Goal: Information Seeking & Learning: Check status

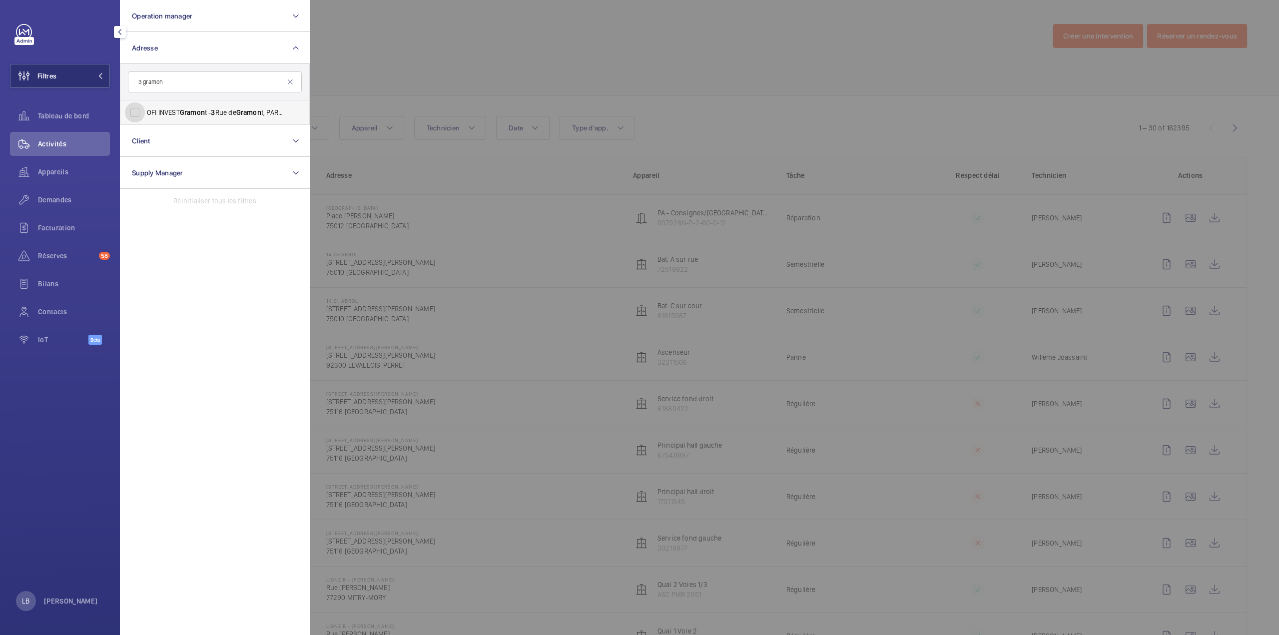
click at [136, 113] on input "OFI INVEST Gramon t - 3 Rue de Gramon t, PARIS 75002" at bounding box center [135, 112] width 20 height 20
checkbox input "true"
click at [385, 46] on div at bounding box center [949, 317] width 1279 height 635
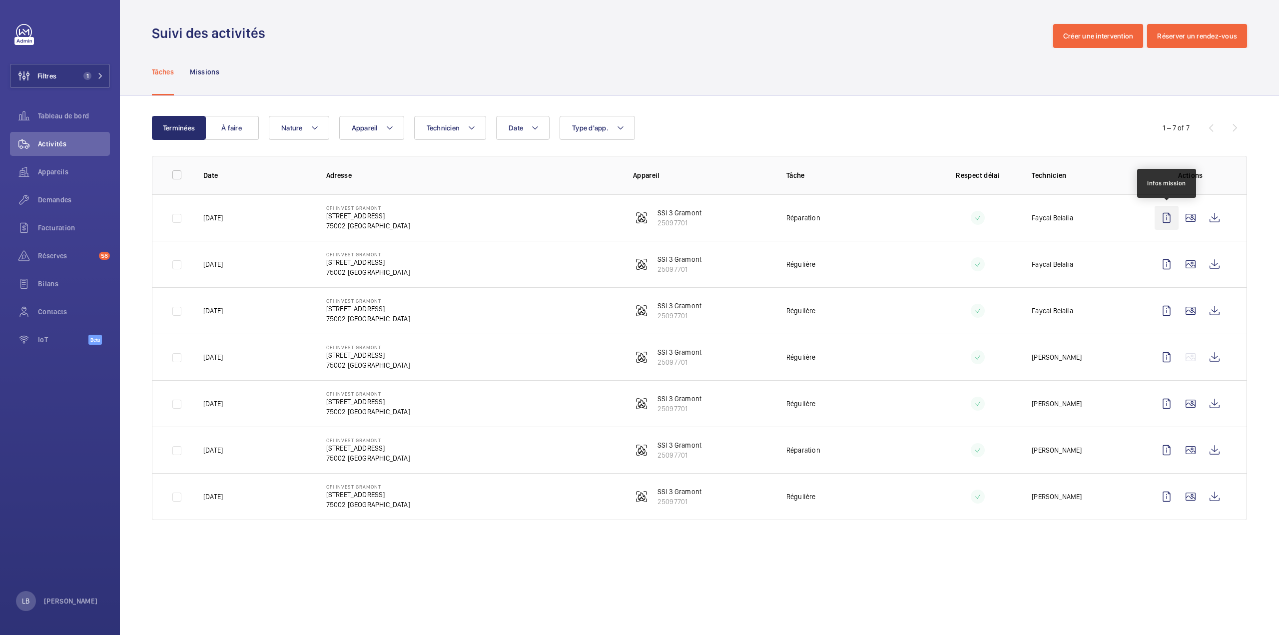
click at [1159, 218] on wm-front-icon-button at bounding box center [1167, 218] width 24 height 24
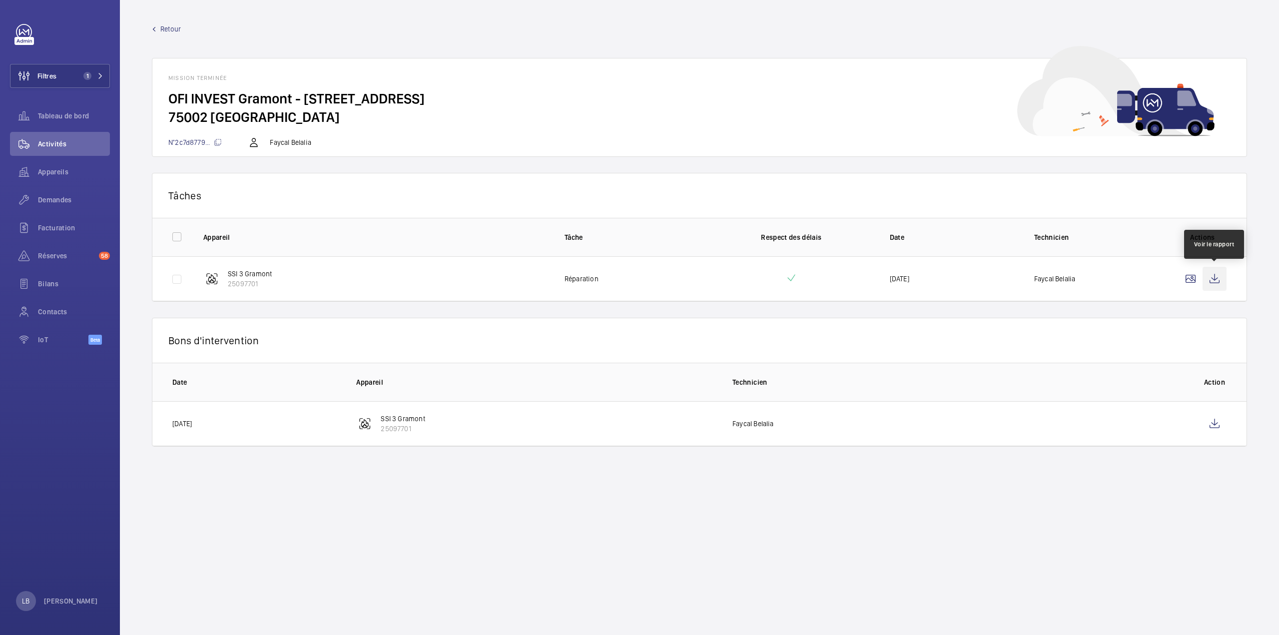
click at [1218, 278] on wm-front-icon-button at bounding box center [1215, 279] width 24 height 24
click at [52, 199] on span "Demandes" at bounding box center [74, 200] width 72 height 10
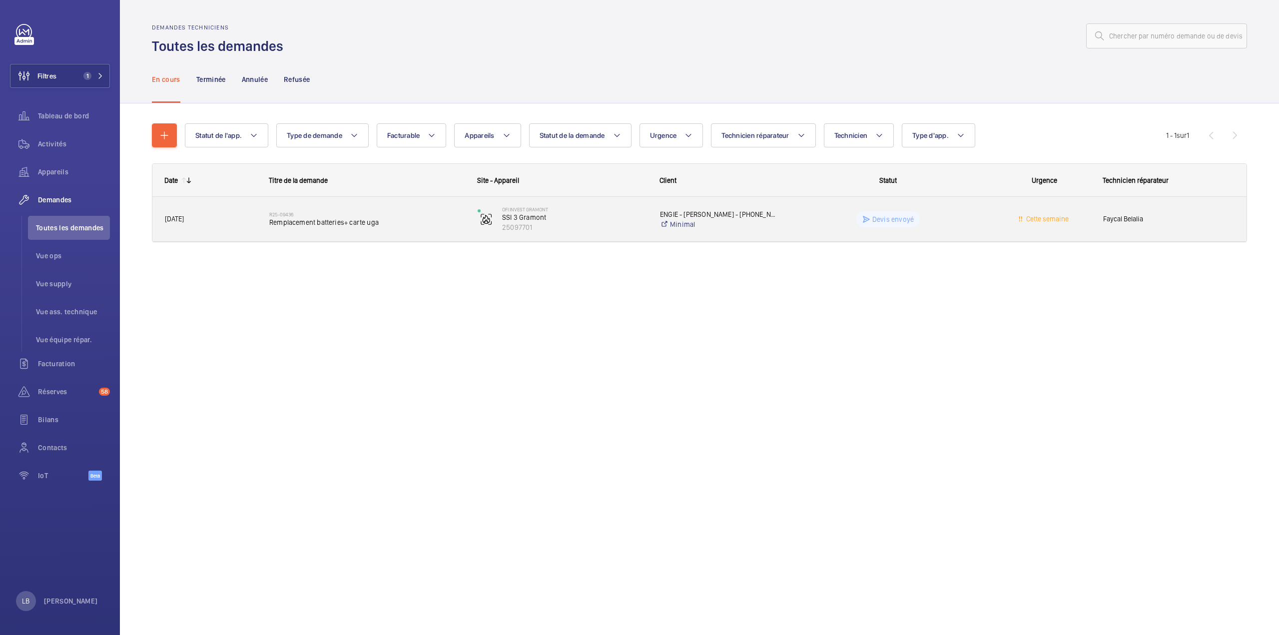
click at [973, 216] on wm-front-pills-cell "Devis envoyé" at bounding box center [888, 219] width 195 height 16
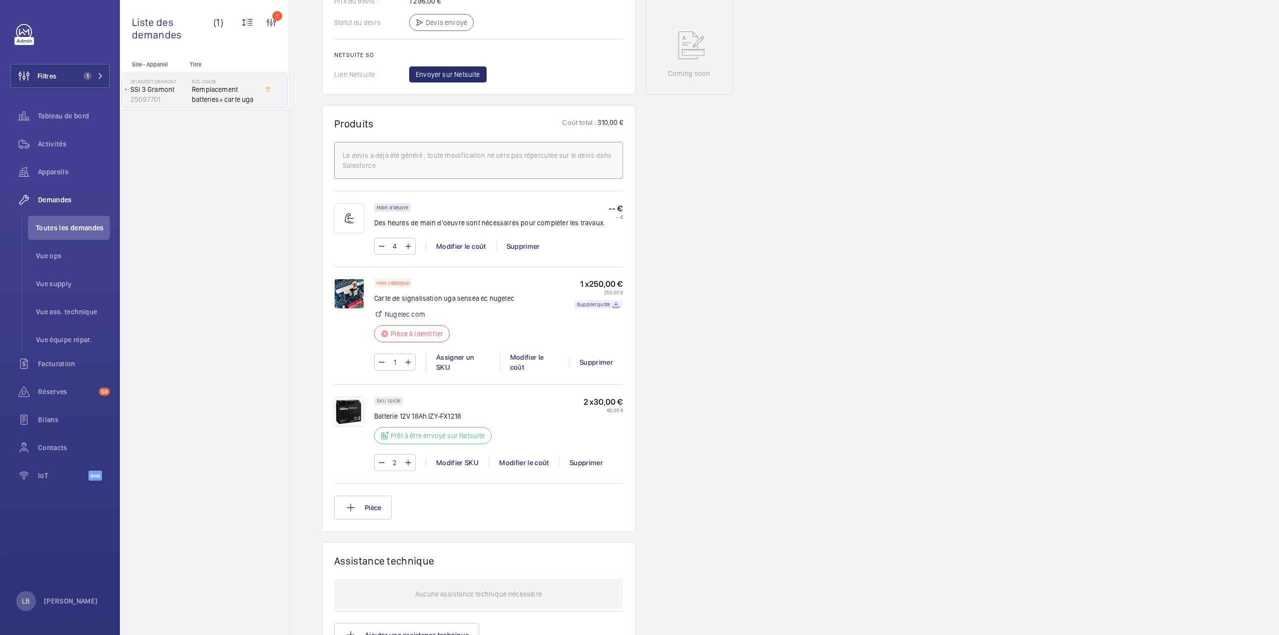
scroll to position [150, 0]
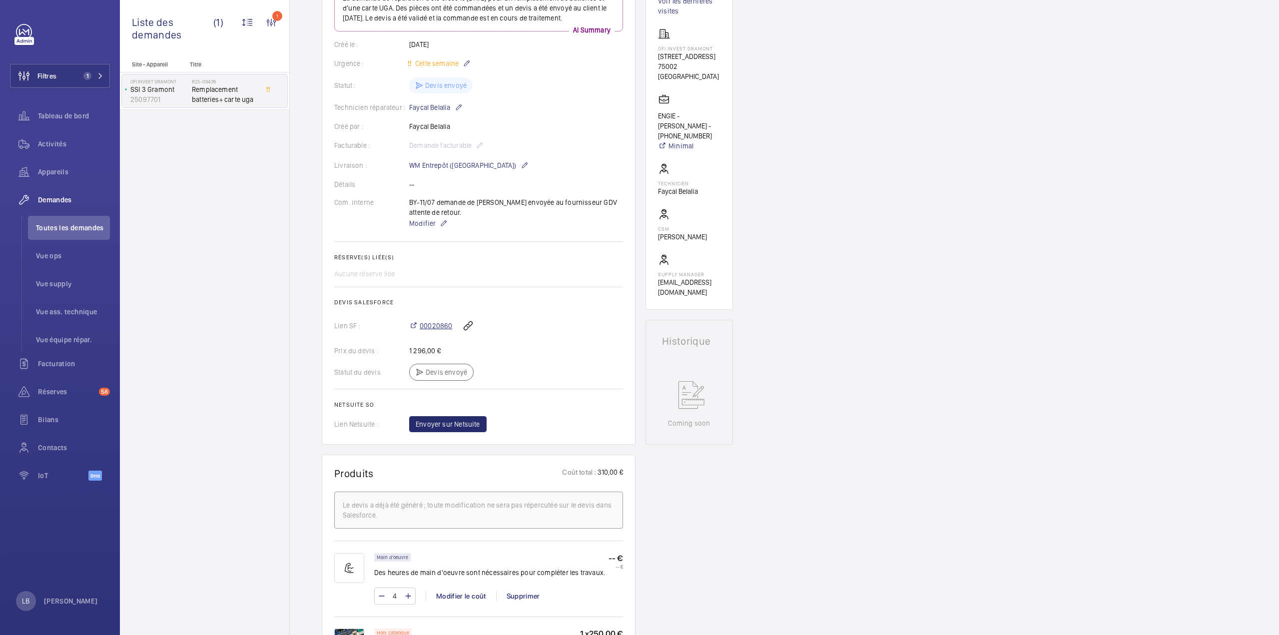
click at [439, 322] on span "00020860" at bounding box center [436, 326] width 32 height 10
click at [256, 327] on div "Site - Appareil Titre OFI INVEST Gramont SSI 3 Gramont 25097701 R25-09436 Rempl…" at bounding box center [204, 348] width 169 height 574
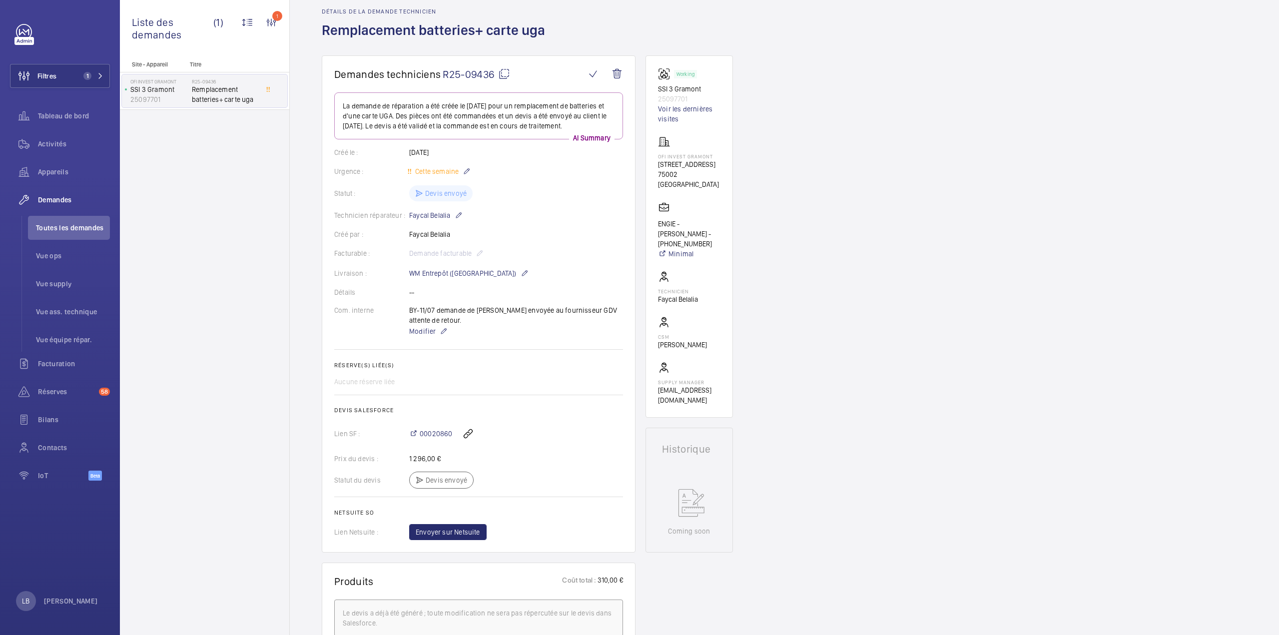
scroll to position [0, 0]
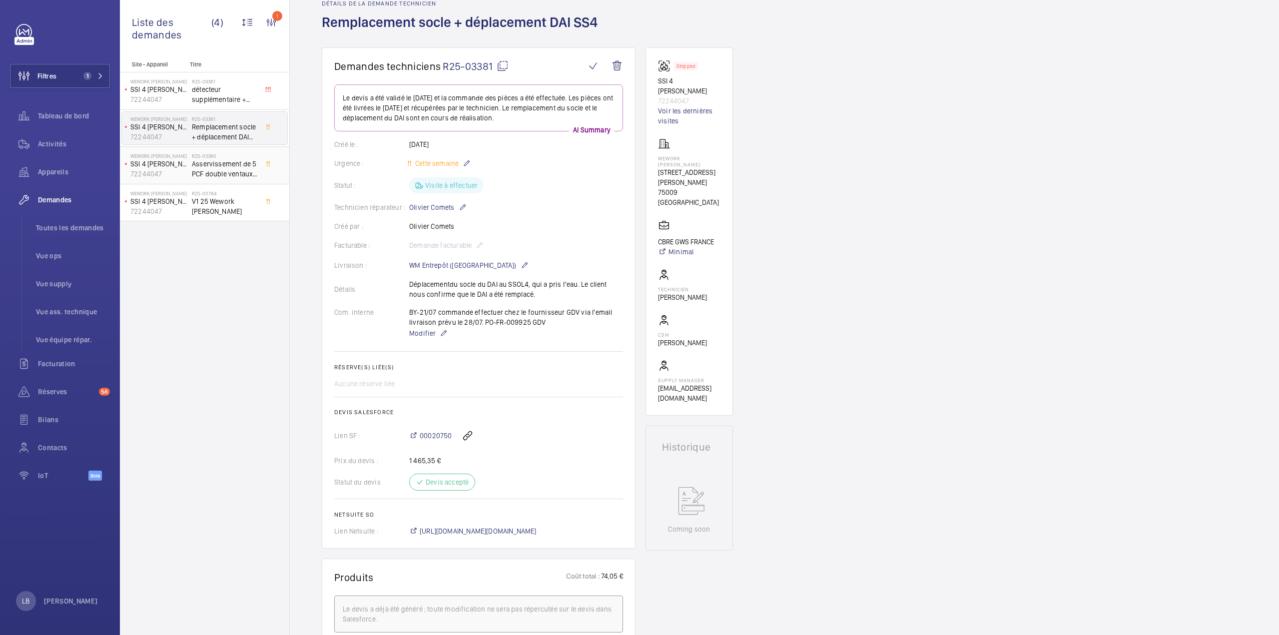
click at [203, 170] on span "Asservissement de 5 PCF double ventaux + 1 PCF simple ventail" at bounding box center [225, 169] width 66 height 20
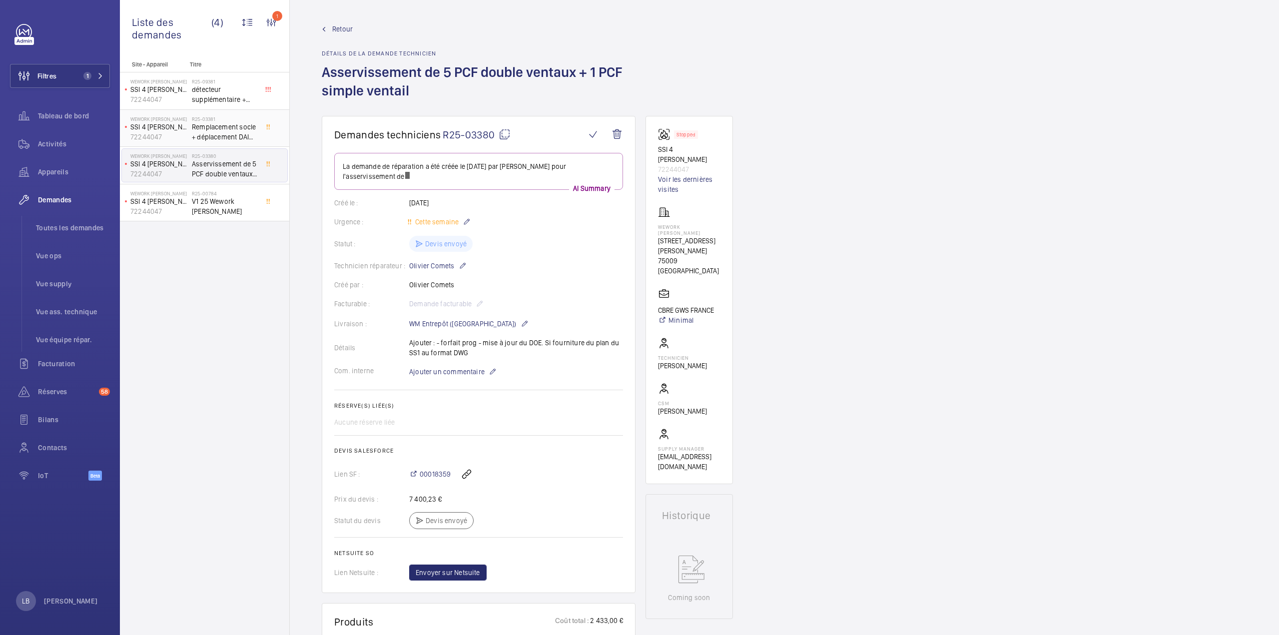
click at [215, 128] on span "Remplacement socle + déplacement DAI SS4" at bounding box center [225, 132] width 66 height 20
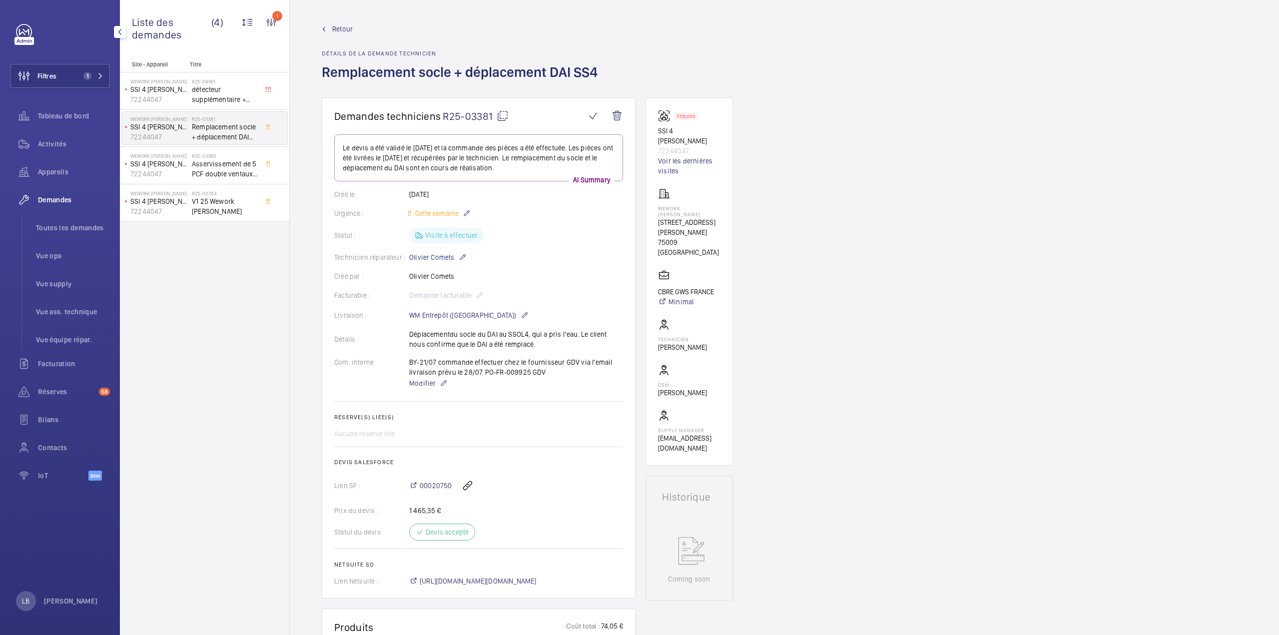
click at [196, 311] on div "Site - Appareil Titre WeWork Lefebvre SSI 4 Lefebvre 72244047 R25-09381 détecte…" at bounding box center [204, 348] width 169 height 574
click at [436, 488] on span "00020750" at bounding box center [436, 486] width 32 height 10
click at [215, 90] on span "détecteur supplémentaire + clips" at bounding box center [225, 94] width 66 height 20
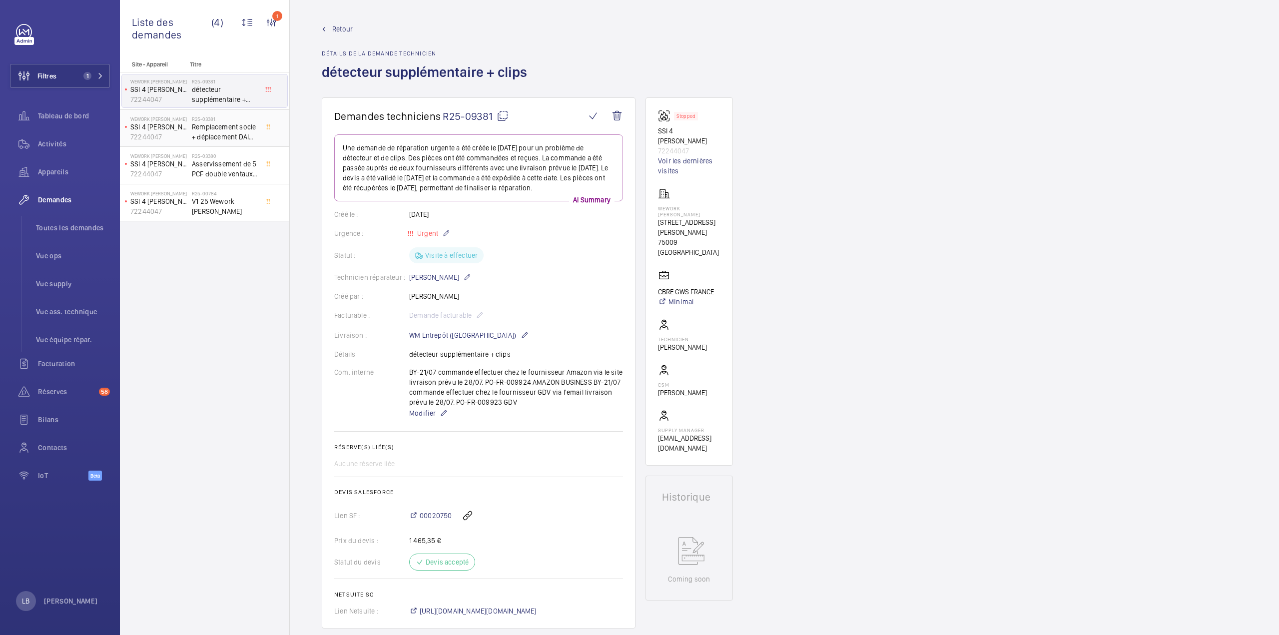
click at [213, 116] on h2 "R25-03381" at bounding box center [225, 119] width 66 height 6
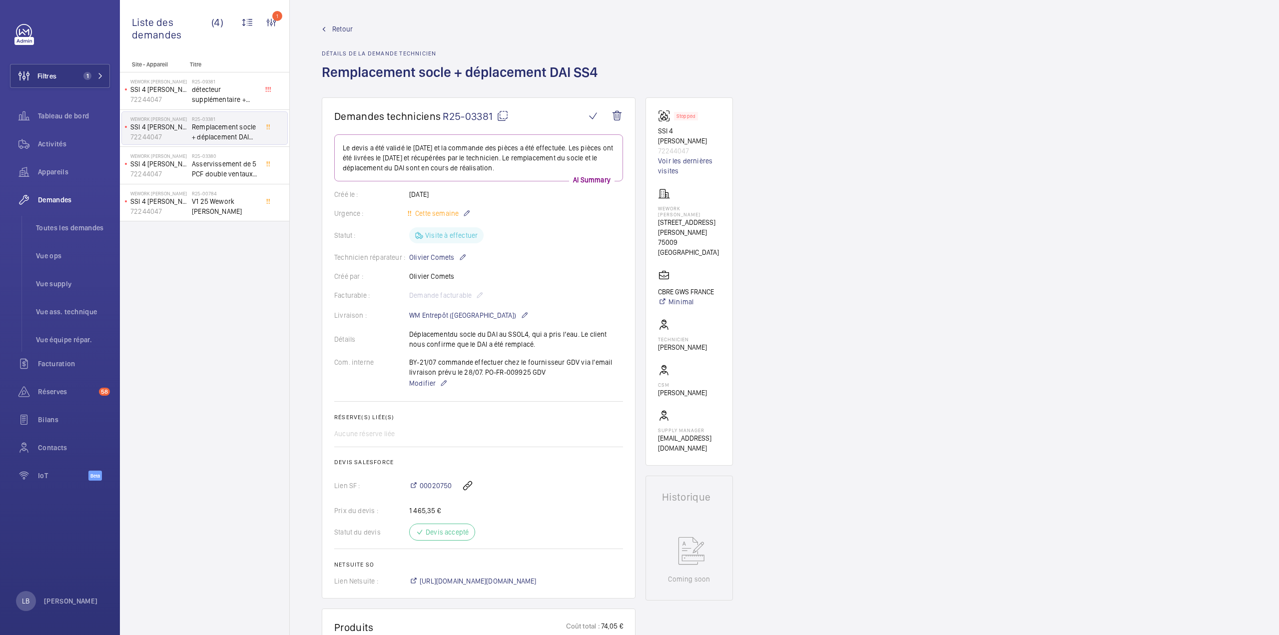
click at [224, 125] on span "Remplacement socle + déplacement DAI SS4" at bounding box center [225, 132] width 66 height 20
click at [501, 113] on mat-icon at bounding box center [503, 116] width 12 height 12
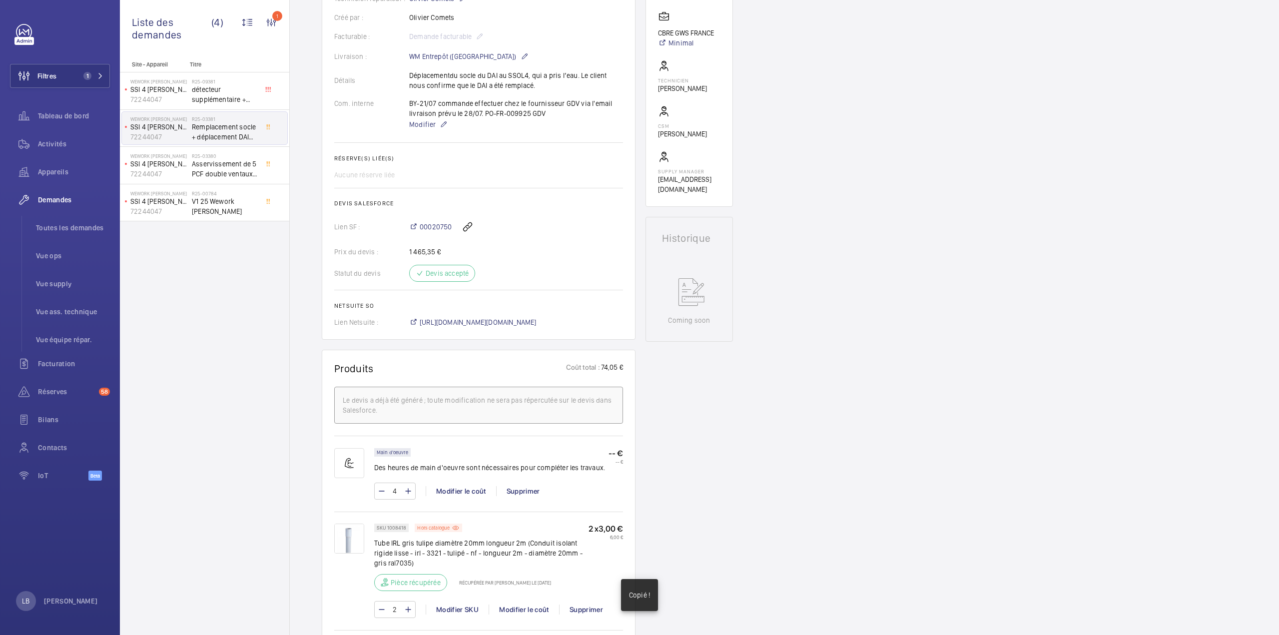
scroll to position [250, 0]
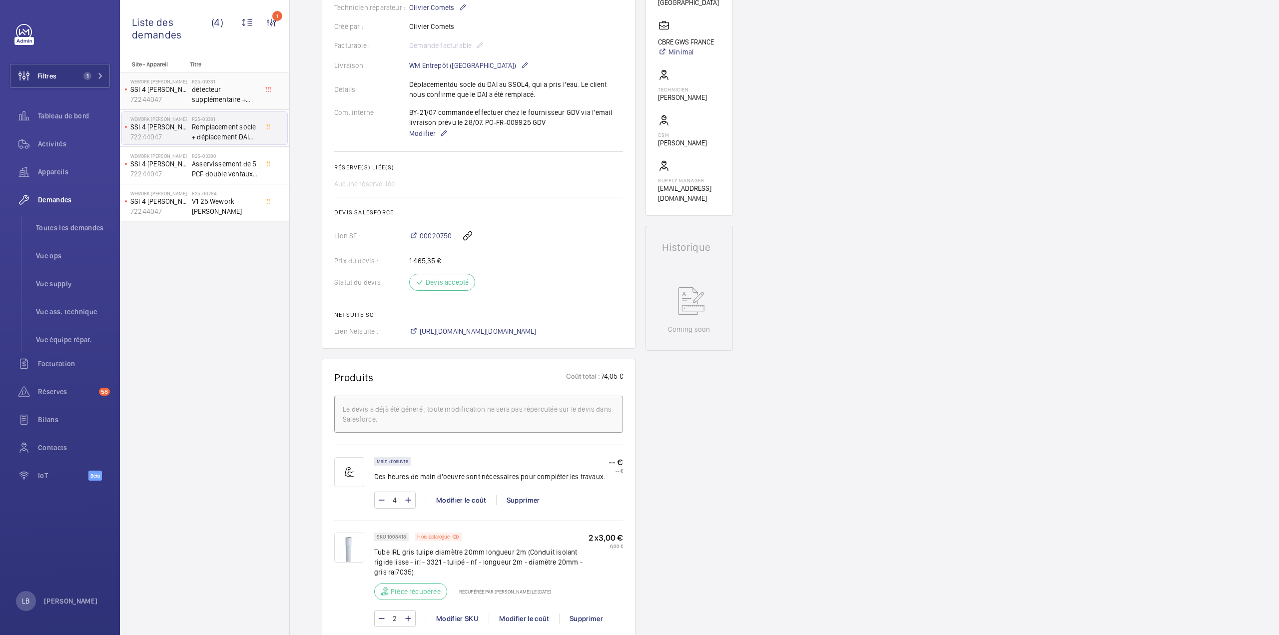
click at [225, 94] on span "détecteur supplémentaire + clips" at bounding box center [225, 94] width 66 height 20
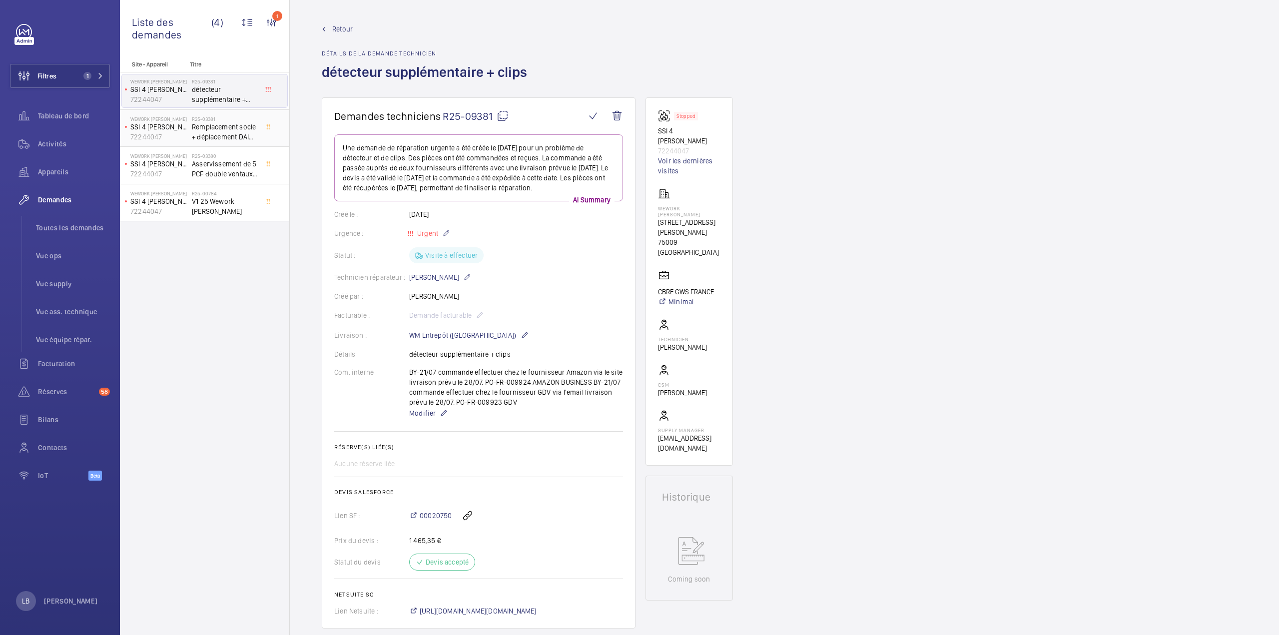
click at [224, 119] on h2 "R25-03381" at bounding box center [225, 119] width 66 height 6
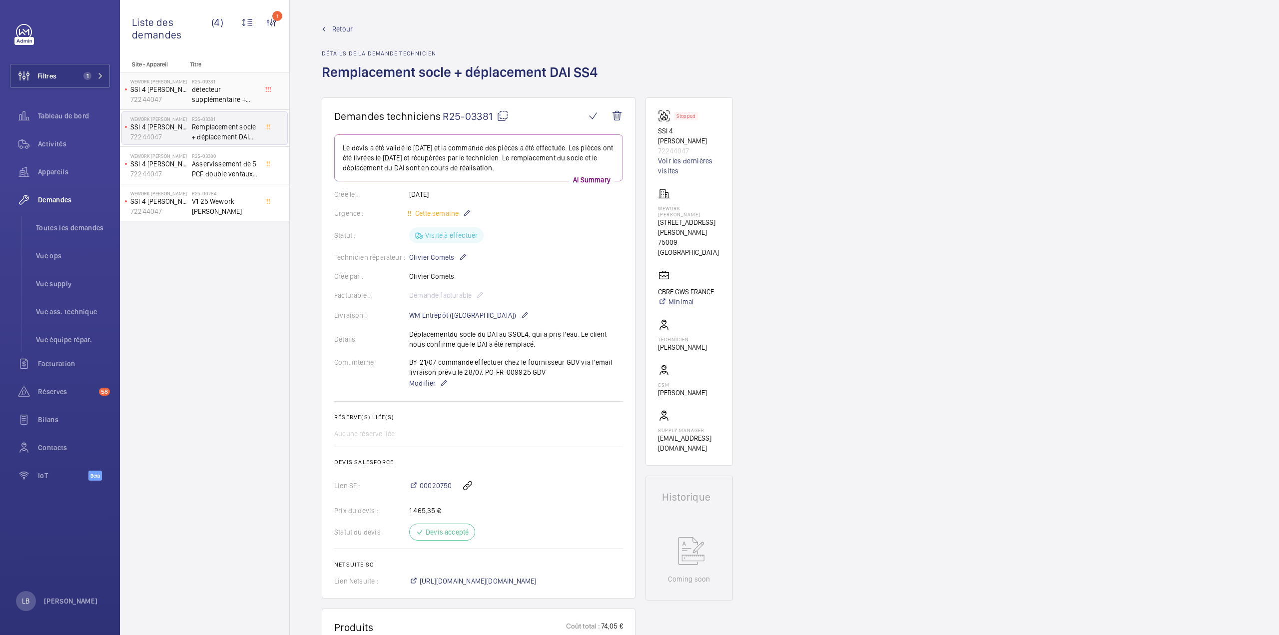
click at [238, 89] on span "détecteur supplémentaire + clips" at bounding box center [225, 94] width 66 height 20
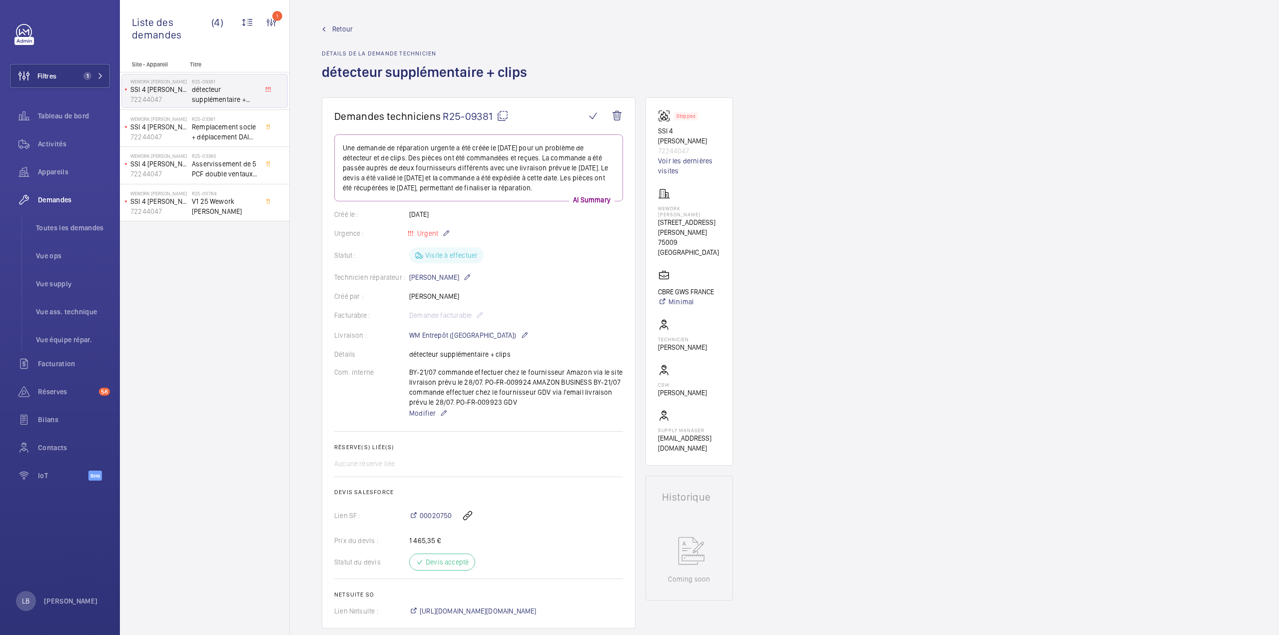
click at [506, 114] on mat-icon at bounding box center [503, 116] width 12 height 12
type textarea "R25-09381"
